Goal: Transaction & Acquisition: Purchase product/service

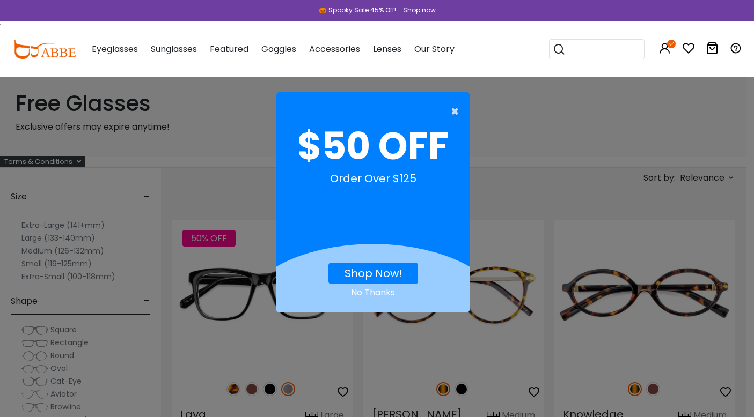
click at [452, 112] on span "×" at bounding box center [457, 111] width 13 height 21
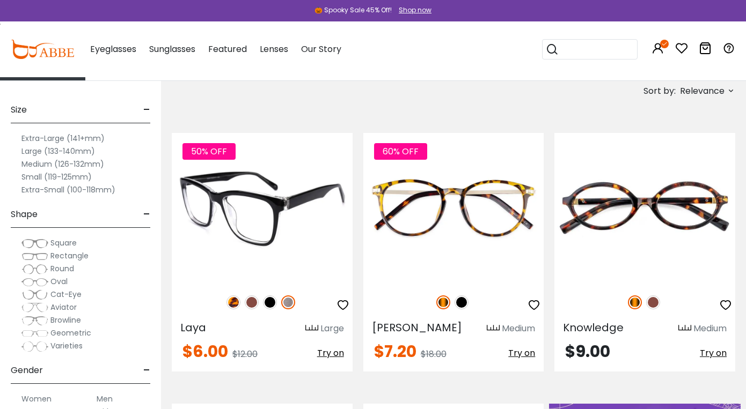
scroll to position [107, 0]
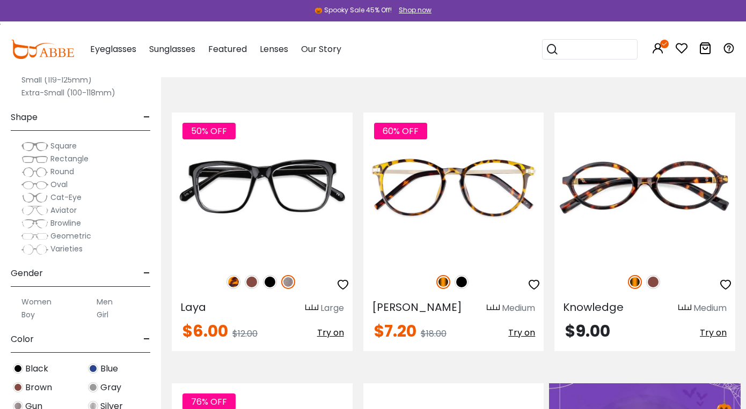
click at [49, 147] on label "Square" at bounding box center [48, 145] width 55 height 13
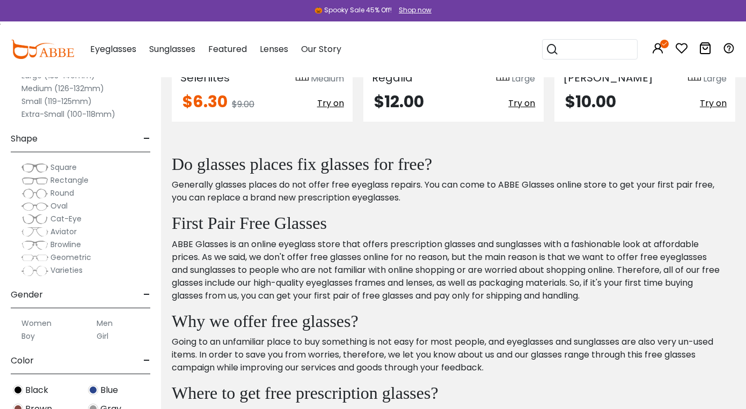
click at [56, 183] on span "Rectangle" at bounding box center [69, 180] width 38 height 11
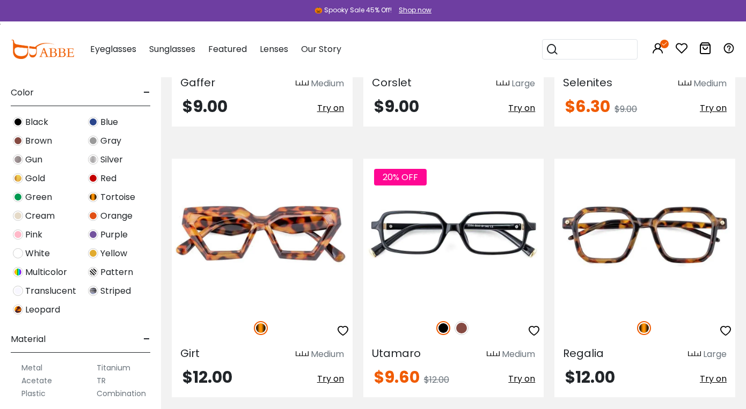
scroll to position [4935, 0]
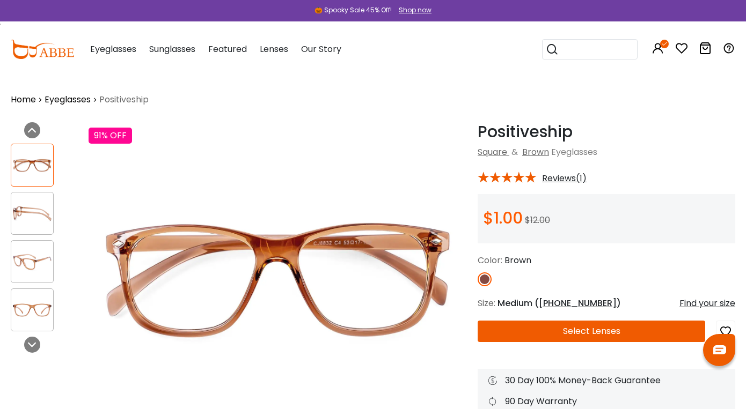
click at [26, 216] on img at bounding box center [32, 213] width 42 height 21
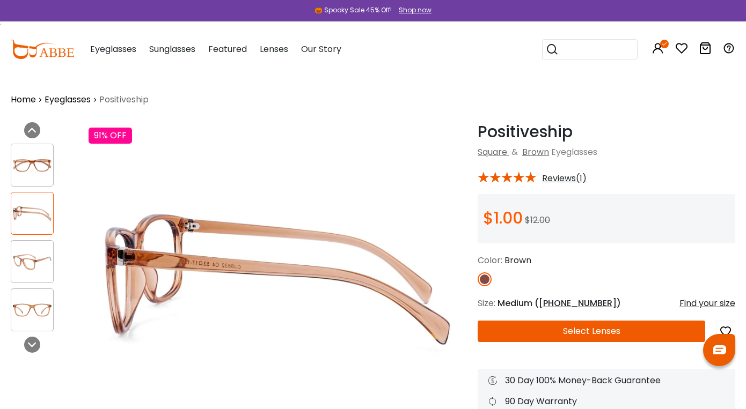
click at [18, 261] on img at bounding box center [32, 262] width 42 height 21
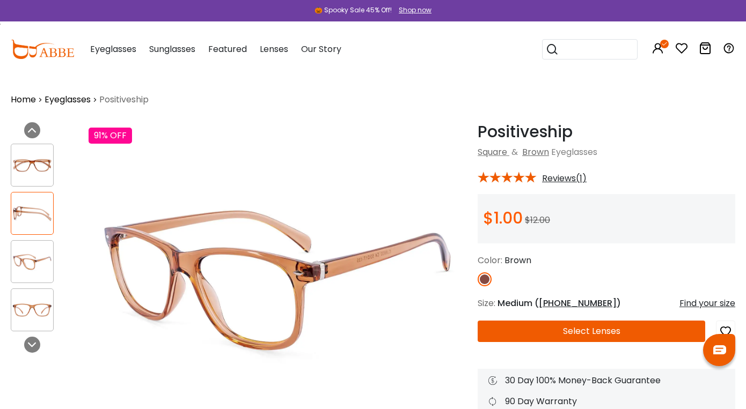
click at [20, 306] on img at bounding box center [32, 310] width 42 height 21
